Goal: Task Accomplishment & Management: Manage account settings

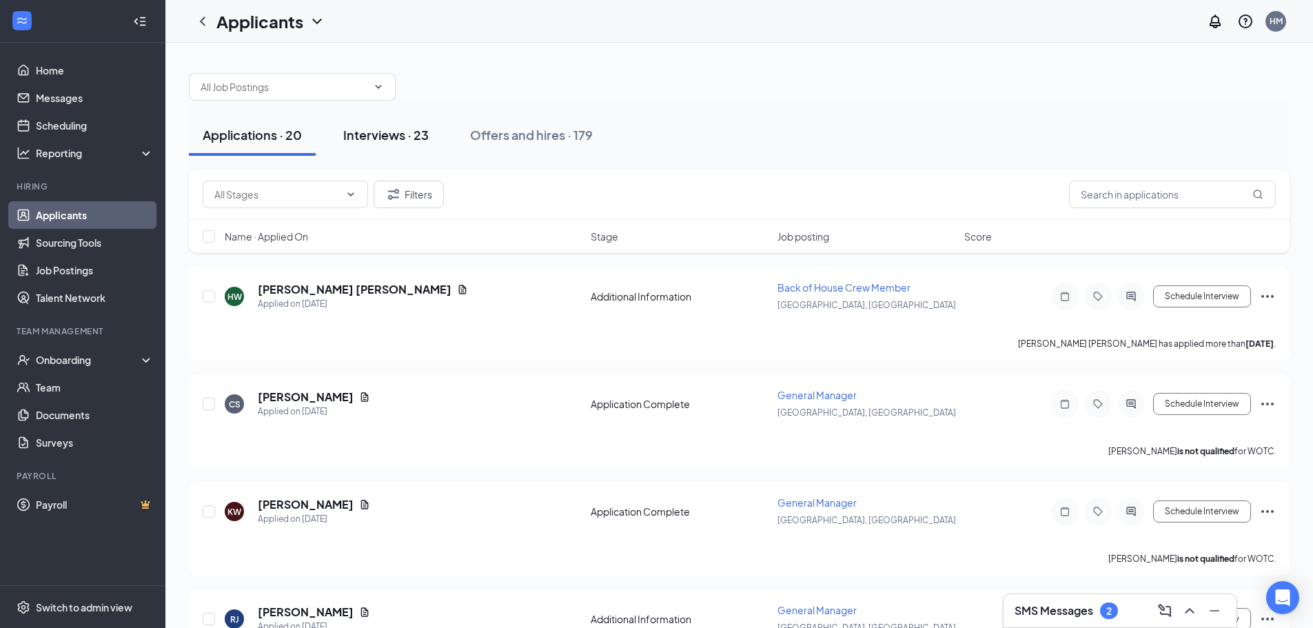
click at [384, 136] on div "Interviews · 23" at bounding box center [385, 134] width 85 height 17
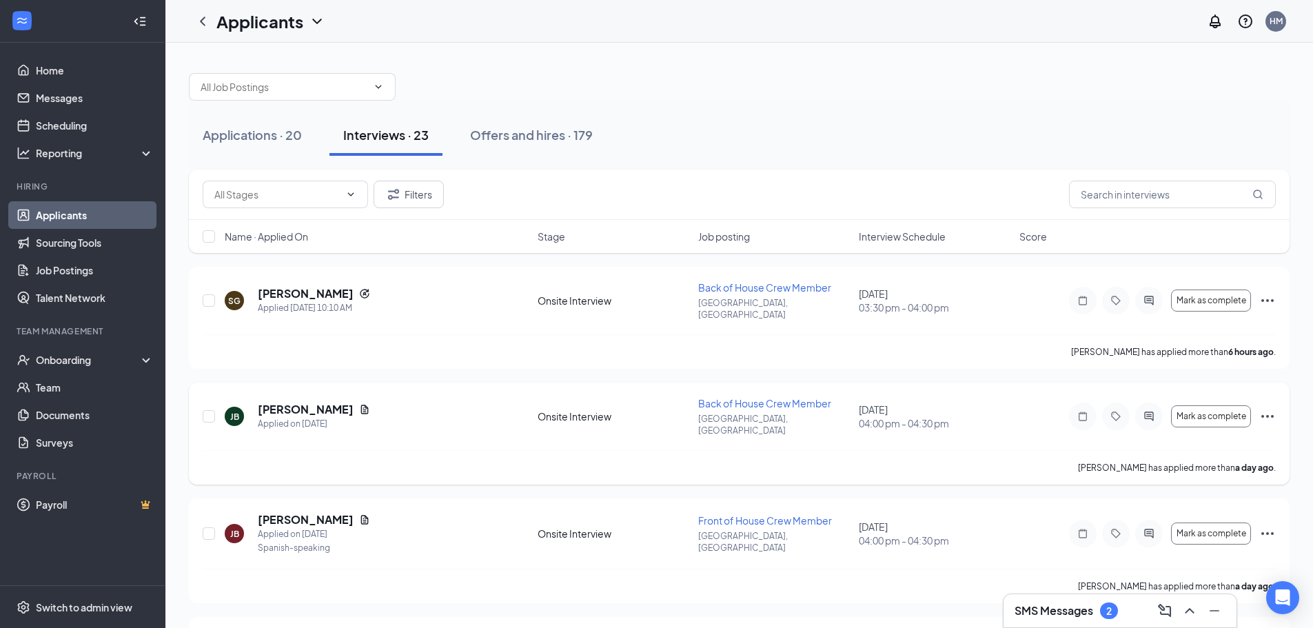
click at [755, 397] on span "Back of House Crew Member" at bounding box center [764, 403] width 133 height 12
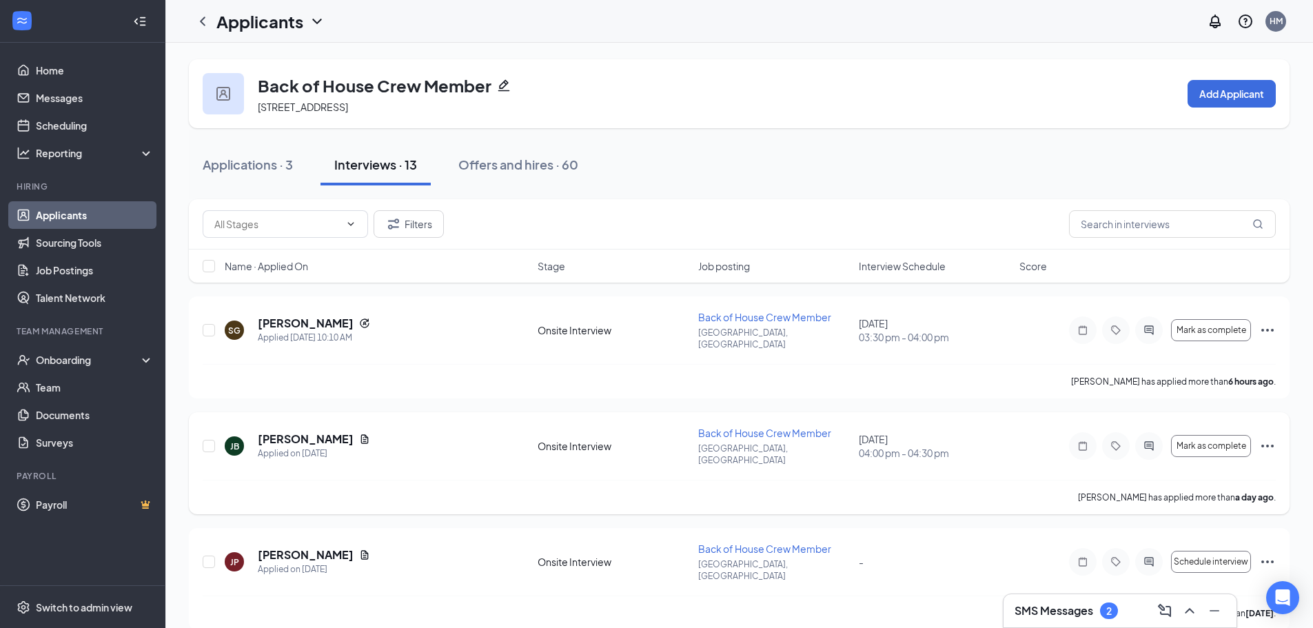
click at [726, 427] on span "Back of House Crew Member" at bounding box center [764, 433] width 133 height 12
click at [594, 439] on div "Onsite Interview" at bounding box center [614, 446] width 152 height 14
click at [292, 431] on h5 "[PERSON_NAME]" at bounding box center [306, 438] width 96 height 15
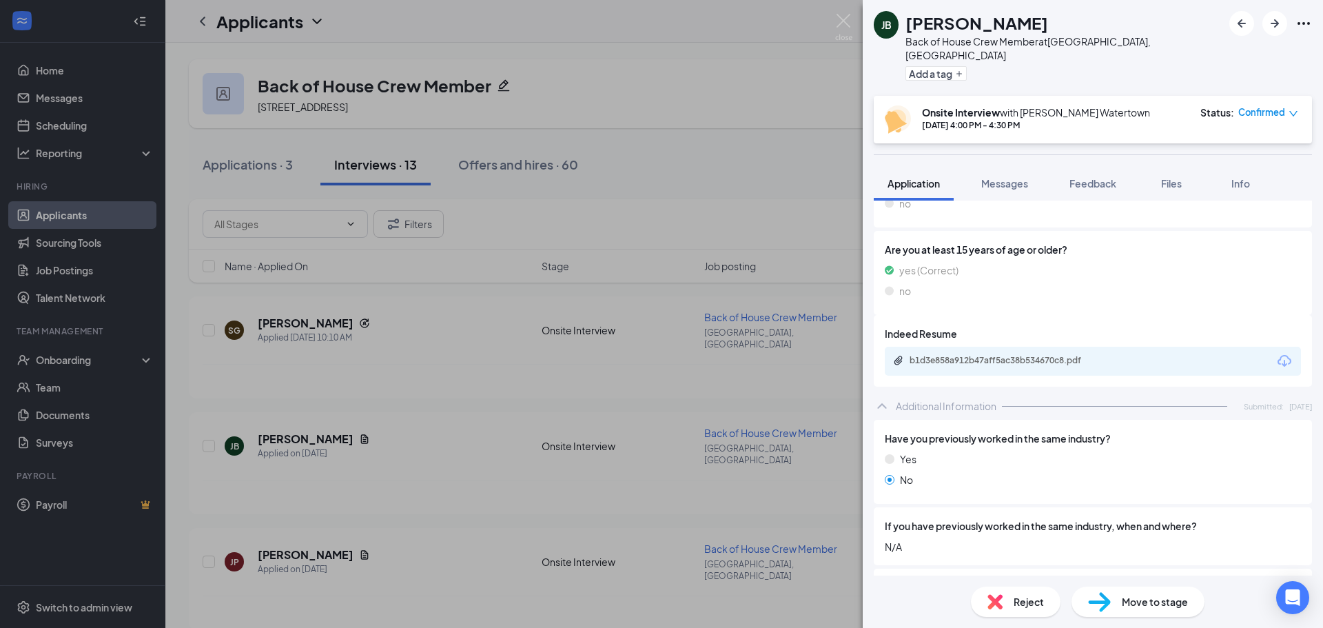
scroll to position [414, 0]
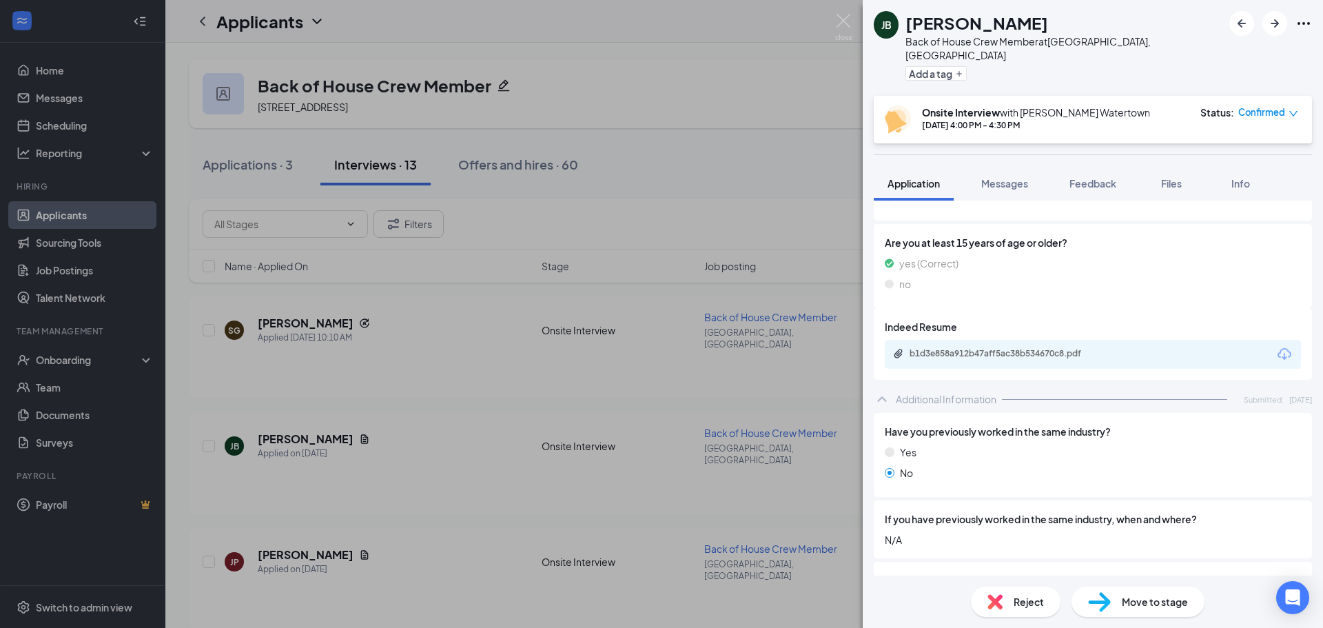
click at [1276, 346] on icon "Download" at bounding box center [1284, 354] width 17 height 17
